Goal: Transaction & Acquisition: Purchase product/service

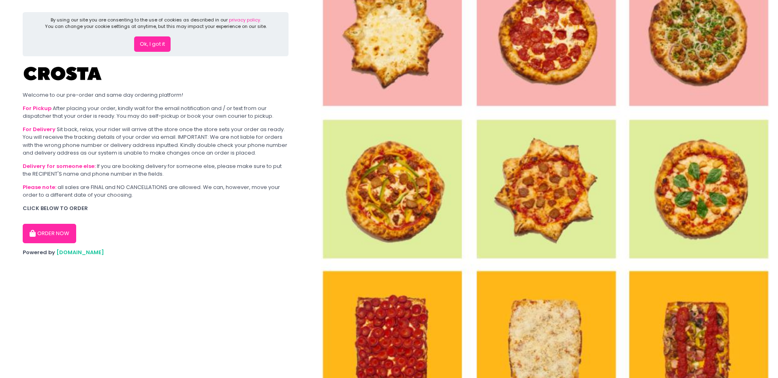
click at [145, 48] on button "Ok, I got it" at bounding box center [152, 43] width 36 height 15
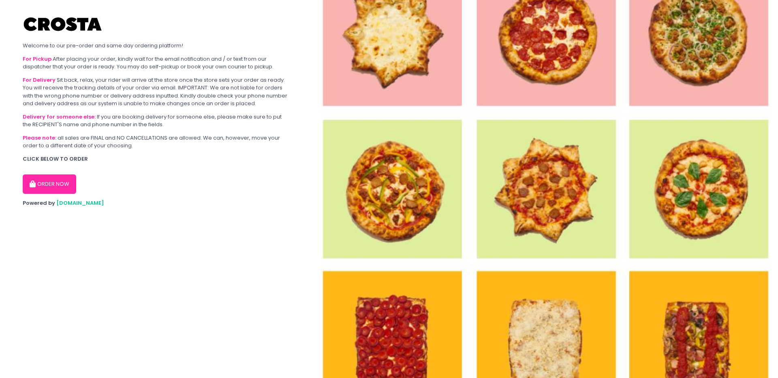
click at [50, 181] on button "ORDER NOW" at bounding box center [49, 184] width 53 height 19
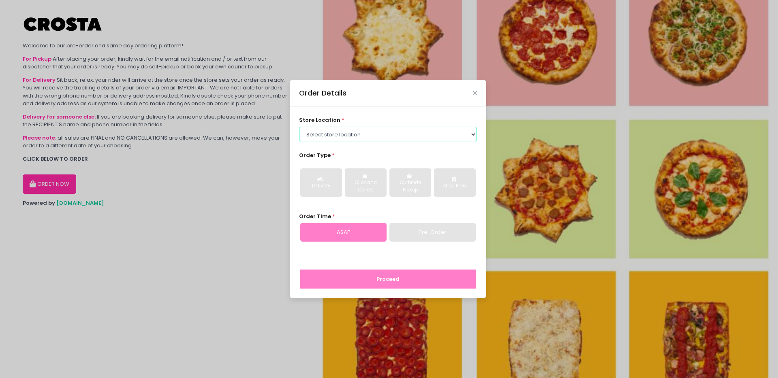
click at [378, 129] on select "Select store location [PERSON_NAME] Pizza - [PERSON_NAME] Pizza - [GEOGRAPHIC_D…" at bounding box center [388, 134] width 178 height 15
select select "5fabb2e53664a8677beaeb89"
click at [299, 127] on select "Select store location [PERSON_NAME] Pizza - [PERSON_NAME] Pizza - [GEOGRAPHIC_D…" at bounding box center [388, 134] width 178 height 15
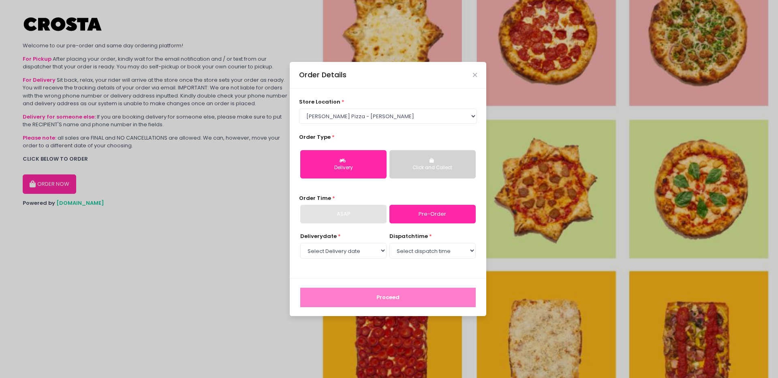
click at [335, 216] on div "ASAP" at bounding box center [343, 214] width 86 height 19
click at [307, 250] on select "Select Delivery date [DATE] [DATE] [DATE]" at bounding box center [343, 250] width 86 height 15
select select "[DATE]"
click at [300, 243] on select "Select Delivery date [DATE] [DATE] [DATE]" at bounding box center [343, 250] width 86 height 15
click at [440, 253] on select "Select dispatch time 12:00 PM - 12:30 PM 12:30 PM - 01:00 PM 01:00 PM - 01:30 P…" at bounding box center [432, 250] width 86 height 15
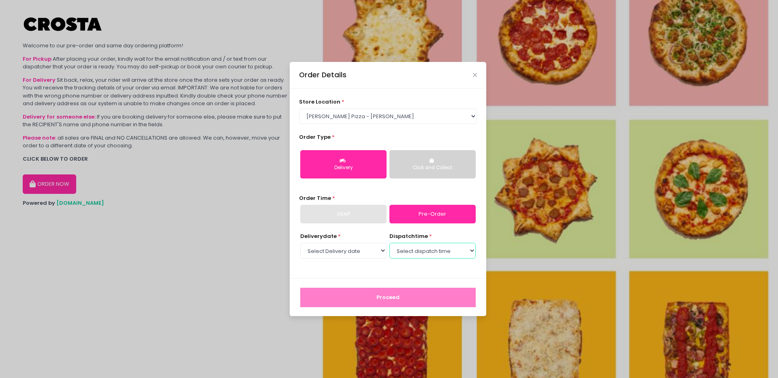
select select "12:00"
click at [389, 243] on select "Select dispatch time 12:00 PM - 12:30 PM 12:30 PM - 01:00 PM 01:00 PM - 01:30 P…" at bounding box center [432, 250] width 86 height 15
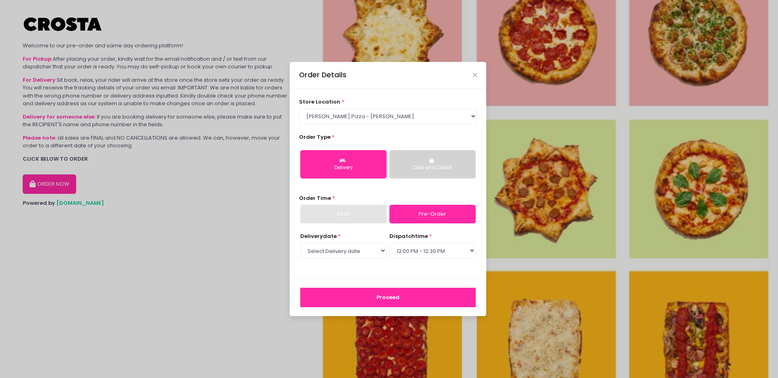
click at [392, 296] on button "Proceed" at bounding box center [387, 297] width 175 height 19
